Goal: Information Seeking & Learning: Learn about a topic

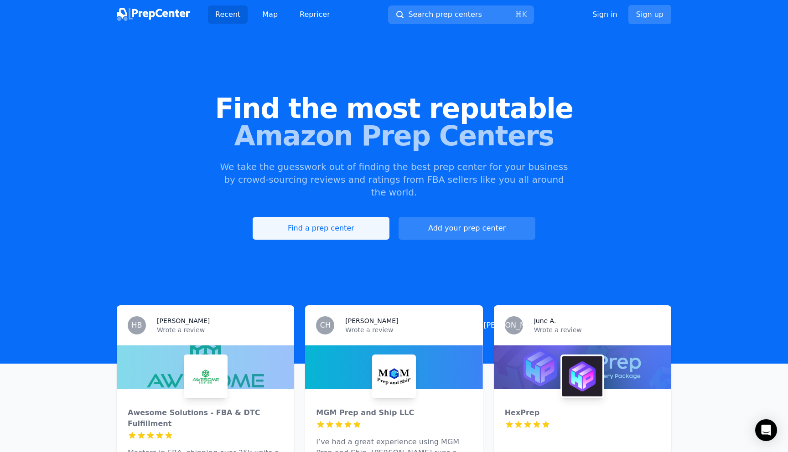
click at [327, 217] on link "Find a prep center" at bounding box center [321, 228] width 137 height 23
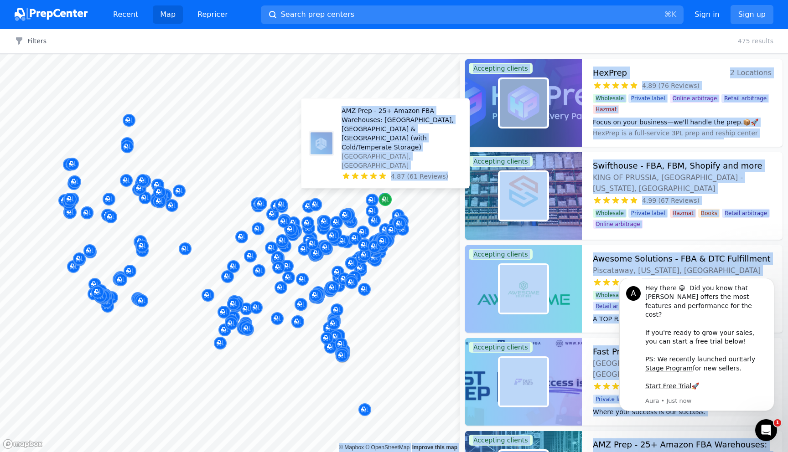
drag, startPoint x: 338, startPoint y: 268, endPoint x: 388, endPoint y: 201, distance: 83.2
click at [388, 201] on body "Recent Map Repricer Search prep centers ⌘ K Open main menu Sign in Sign up Filt…" at bounding box center [394, 226] width 788 height 452
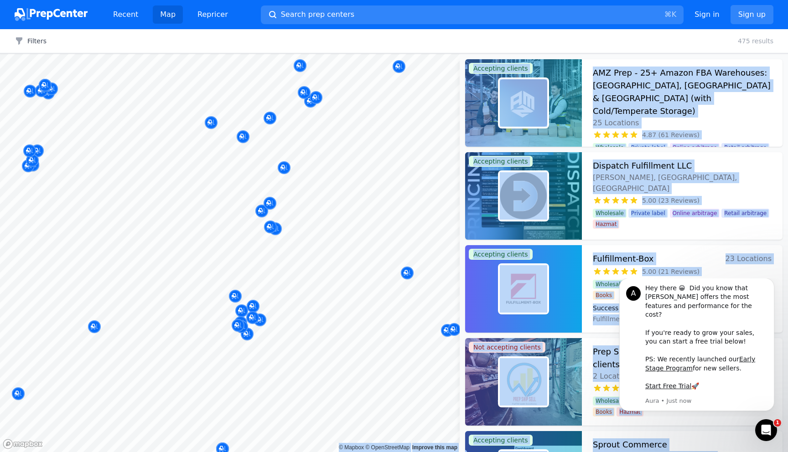
drag, startPoint x: 261, startPoint y: 270, endPoint x: 298, endPoint y: 262, distance: 38.2
click at [298, 262] on body "Recent Map Repricer Search prep centers ⌘ K Open main menu Sign in Sign up Filt…" at bounding box center [394, 226] width 788 height 452
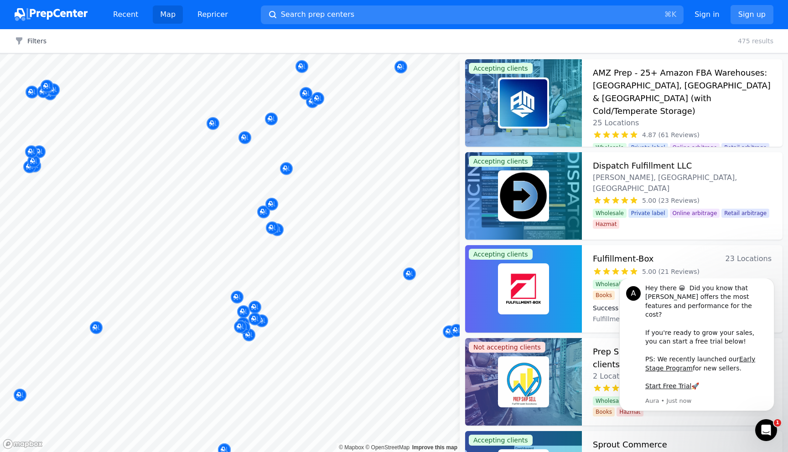
click at [358, 248] on div at bounding box center [364, 245] width 175 height 7
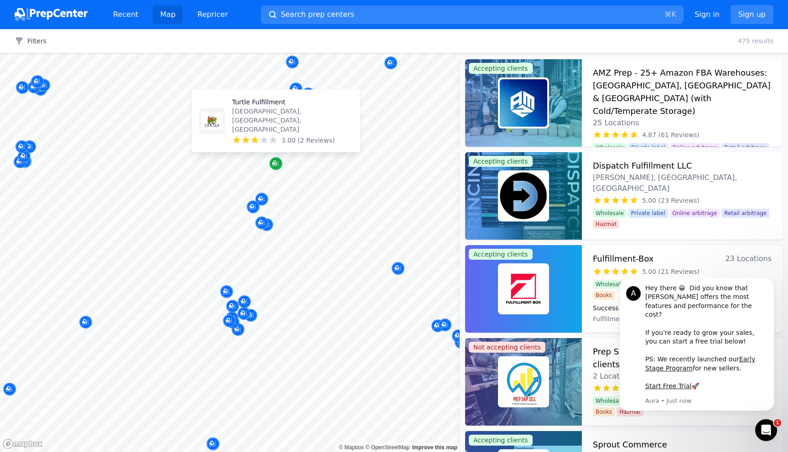
click at [279, 162] on icon "Map marker" at bounding box center [275, 163] width 7 height 9
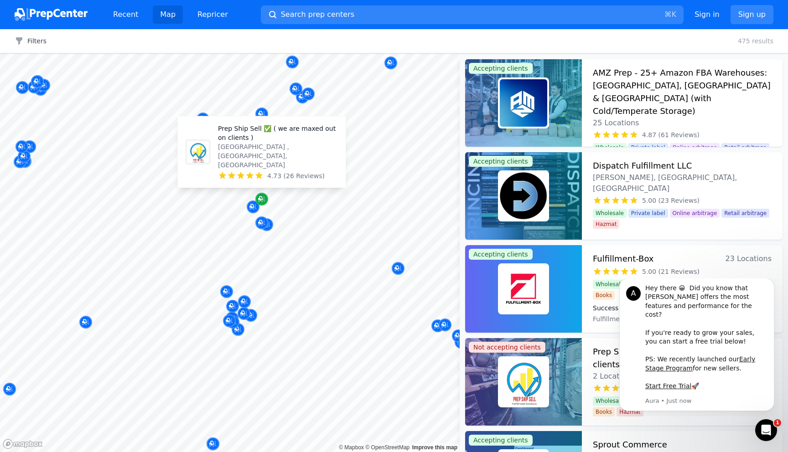
click at [264, 200] on icon "Map marker" at bounding box center [261, 199] width 7 height 9
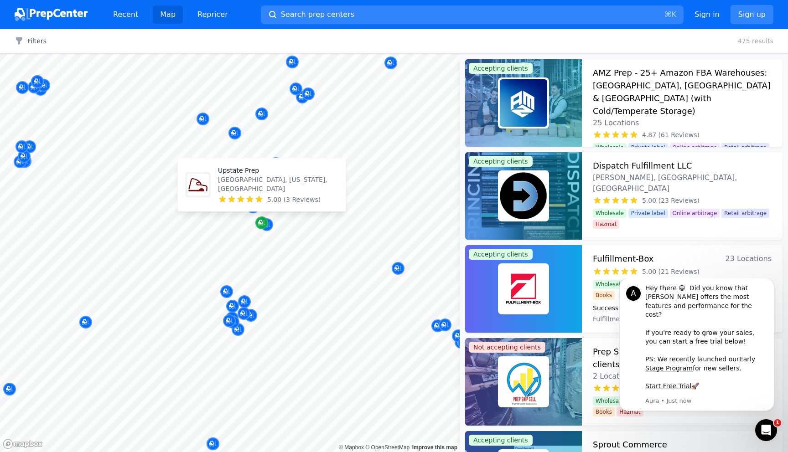
click at [260, 221] on icon "Map marker" at bounding box center [261, 222] width 7 height 9
click at [242, 175] on p "Upstate Prep" at bounding box center [278, 170] width 120 height 9
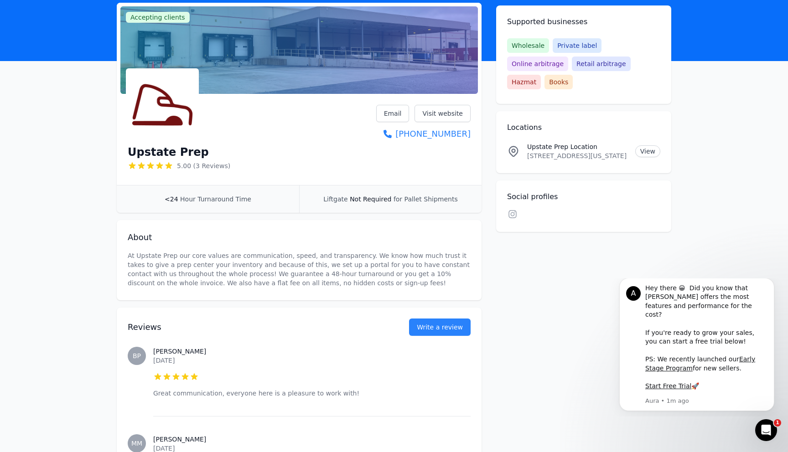
scroll to position [26, 0]
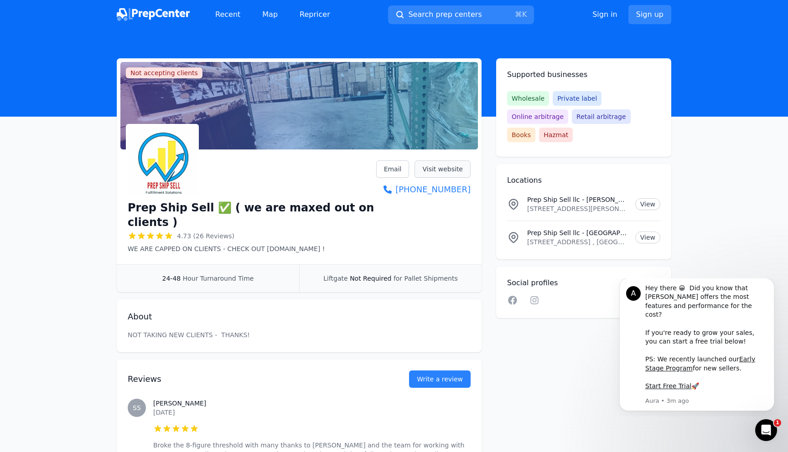
click at [441, 166] on link "Visit website" at bounding box center [443, 169] width 56 height 17
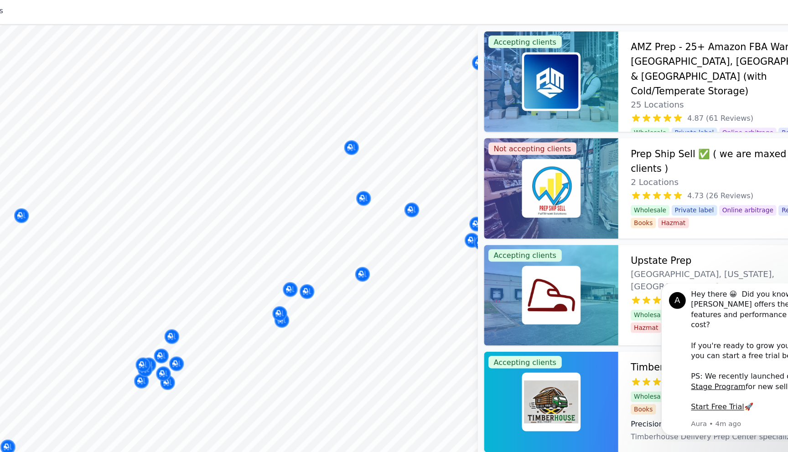
drag, startPoint x: 358, startPoint y: 270, endPoint x: 326, endPoint y: 270, distance: 32.4
click at [326, 270] on div at bounding box center [334, 270] width 175 height 7
drag, startPoint x: 352, startPoint y: 236, endPoint x: 277, endPoint y: 236, distance: 75.2
click at [277, 236] on div at bounding box center [325, 237] width 175 height 7
click at [363, 208] on icon "Map marker" at bounding box center [360, 204] width 7 height 9
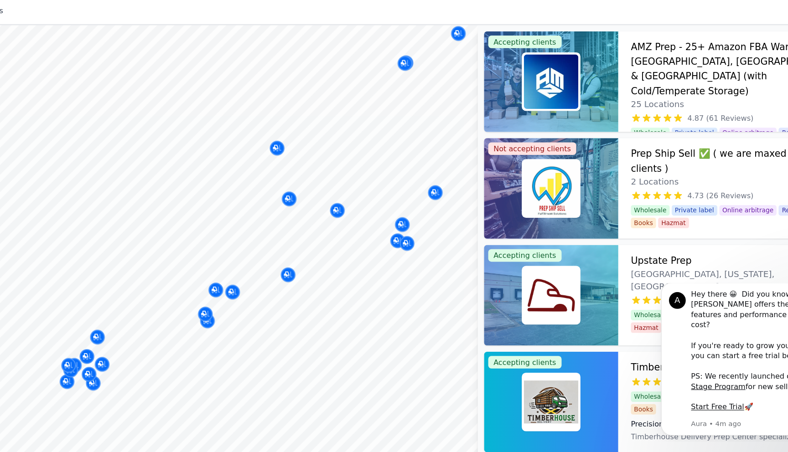
click at [389, 244] on div at bounding box center [316, 243] width 175 height 7
click at [397, 244] on div at bounding box center [316, 243] width 175 height 7
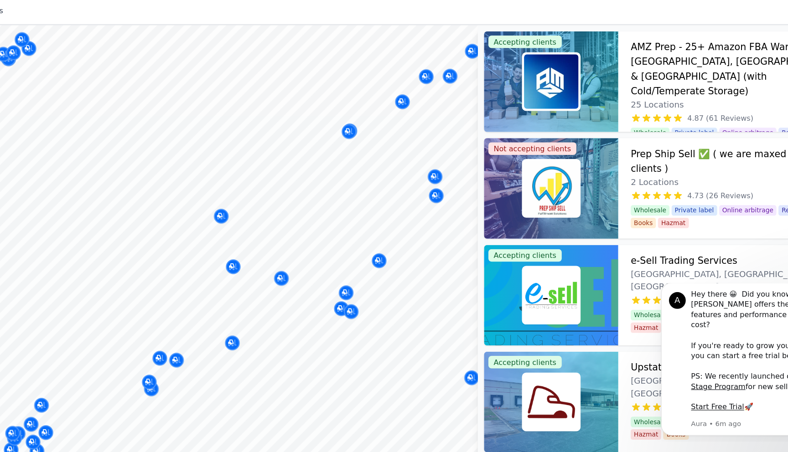
click at [329, 199] on body "Recent Map Repricer Search prep centers ⌘ K Open main menu Sign in Sign up Filt…" at bounding box center [394, 226] width 788 height 452
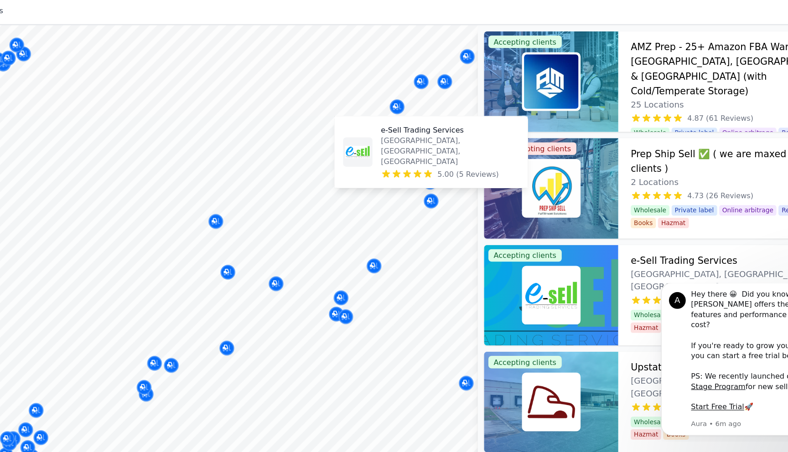
click at [418, 213] on button "Map marker" at bounding box center [419, 208] width 13 height 14
